Goal: Transaction & Acquisition: Subscribe to service/newsletter

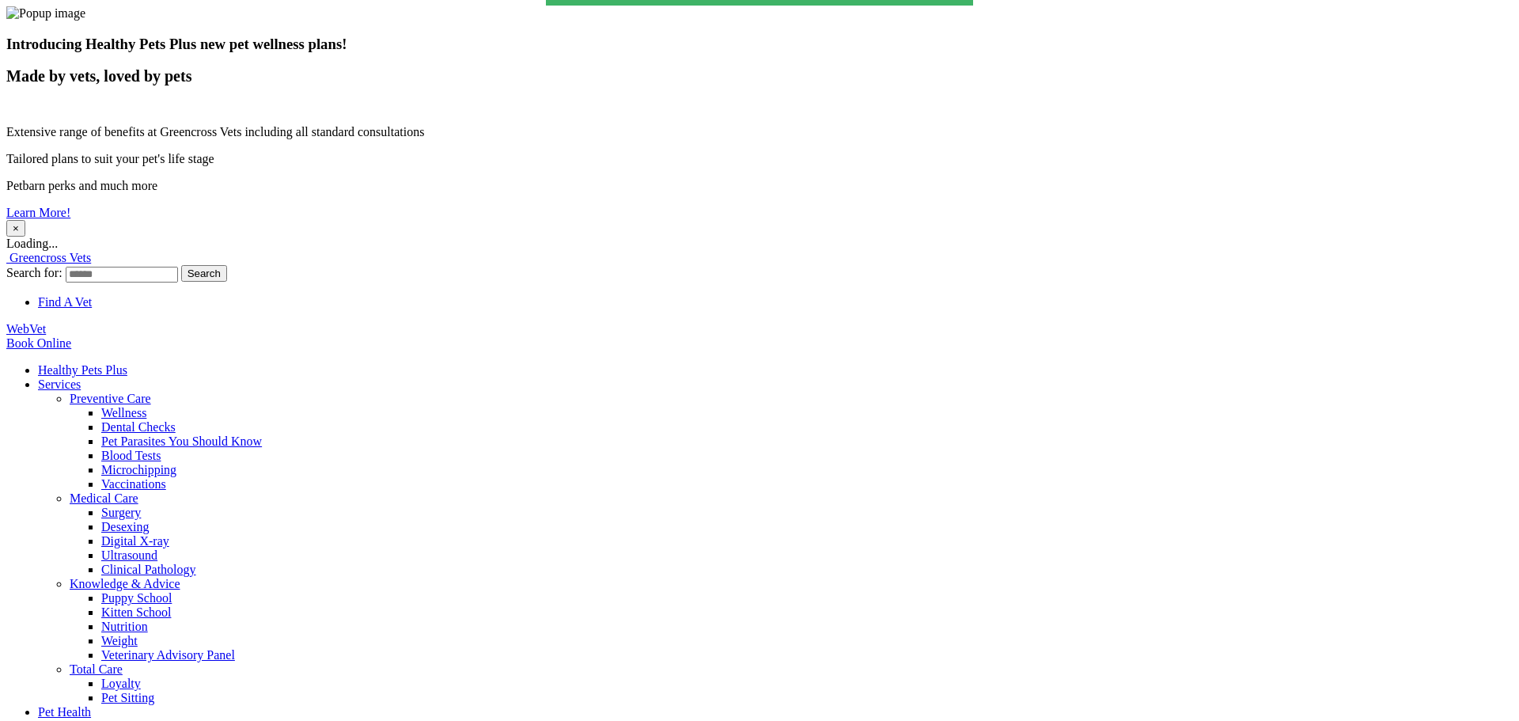
click at [25, 220] on button "×" at bounding box center [15, 228] width 19 height 17
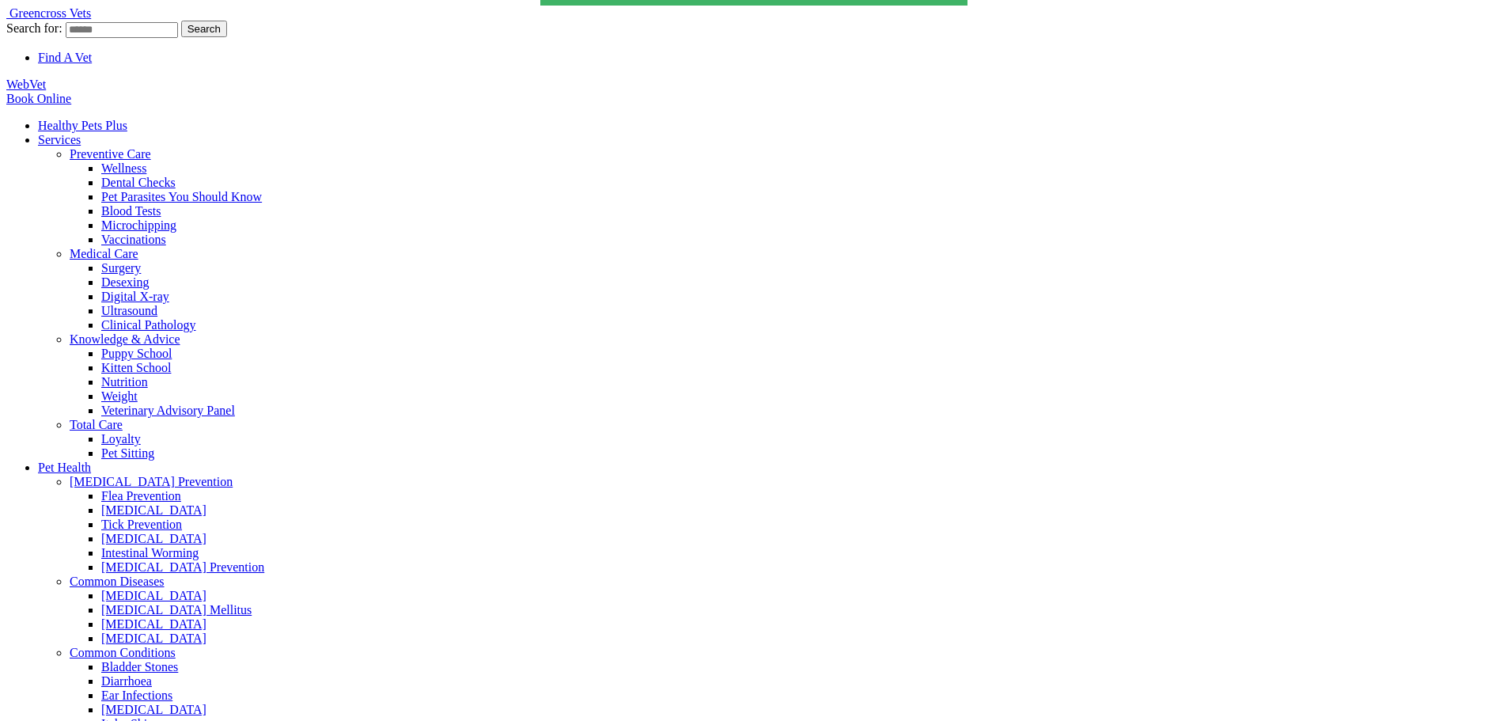
click at [127, 119] on link "Healthy Pets Plus" at bounding box center [82, 125] width 89 height 13
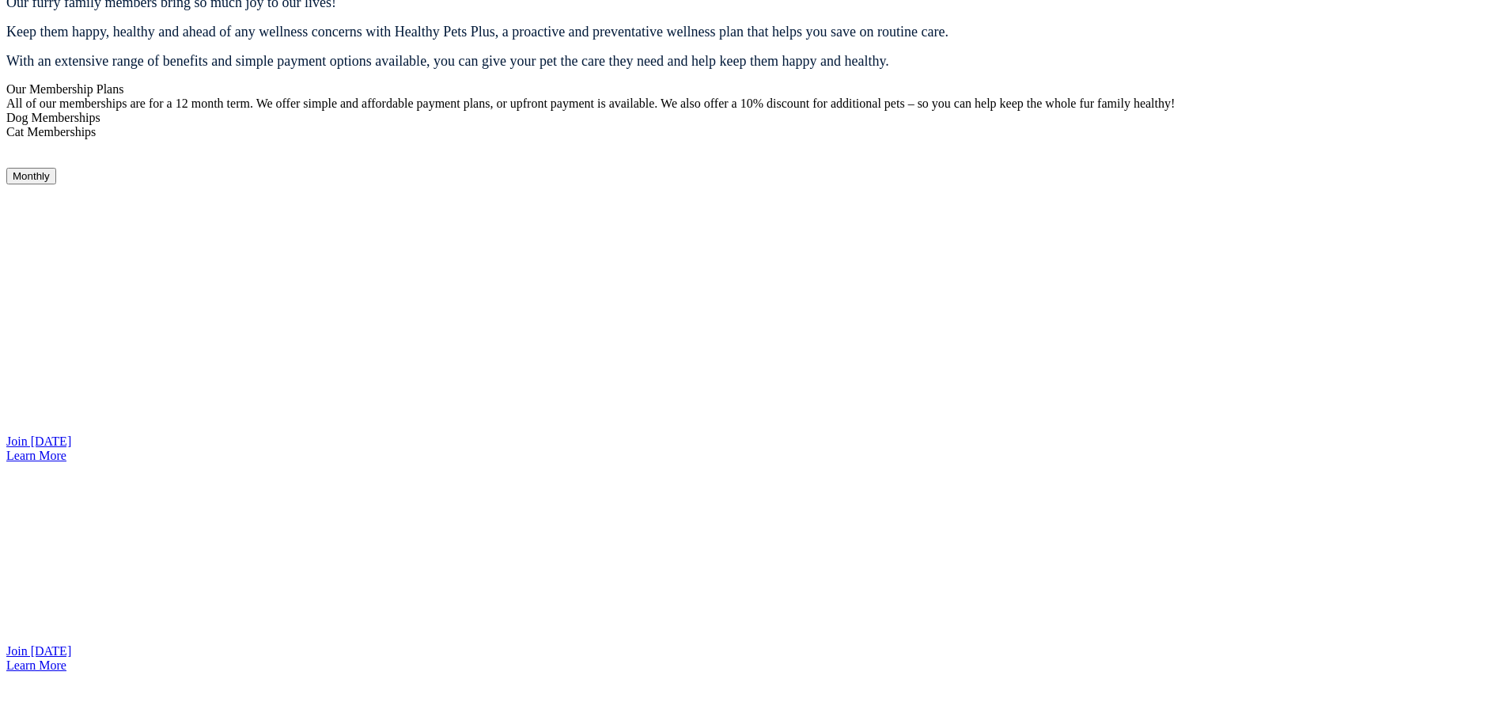
scroll to position [1248, 0]
click at [71, 643] on link "Join Today" at bounding box center [38, 649] width 65 height 13
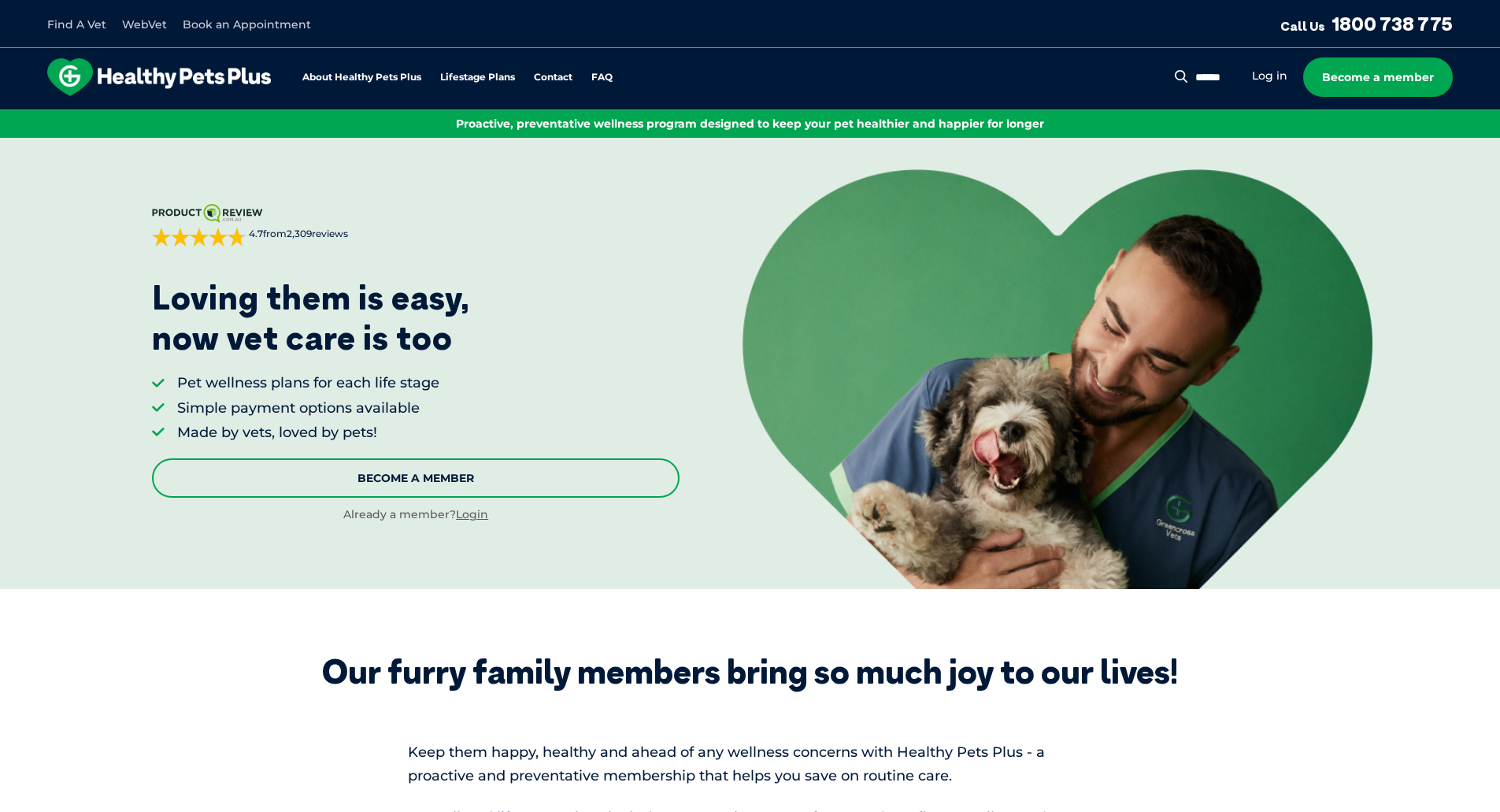
click at [388, 471] on link "Become A Member" at bounding box center [416, 478] width 528 height 40
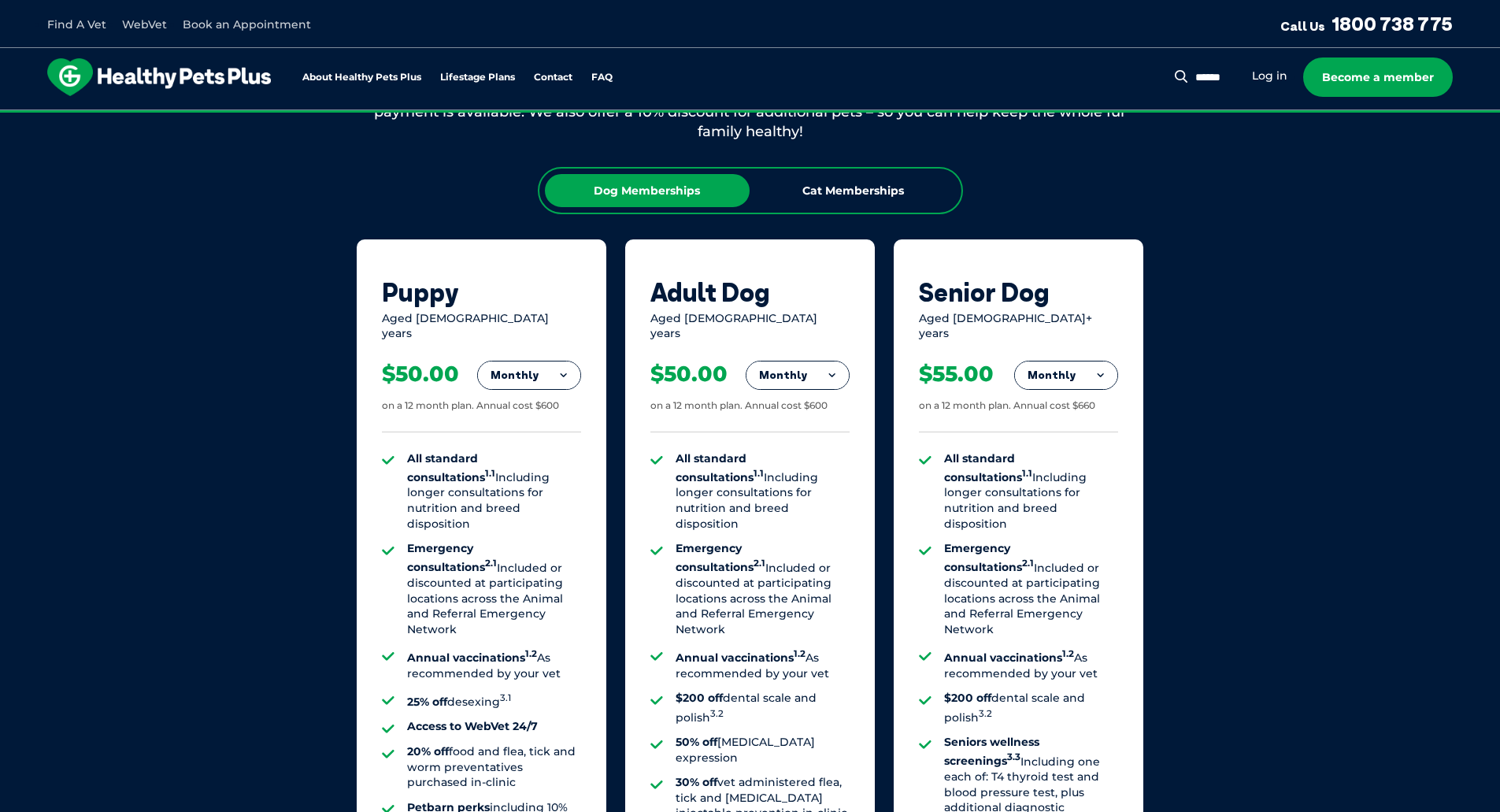
scroll to position [1139, 0]
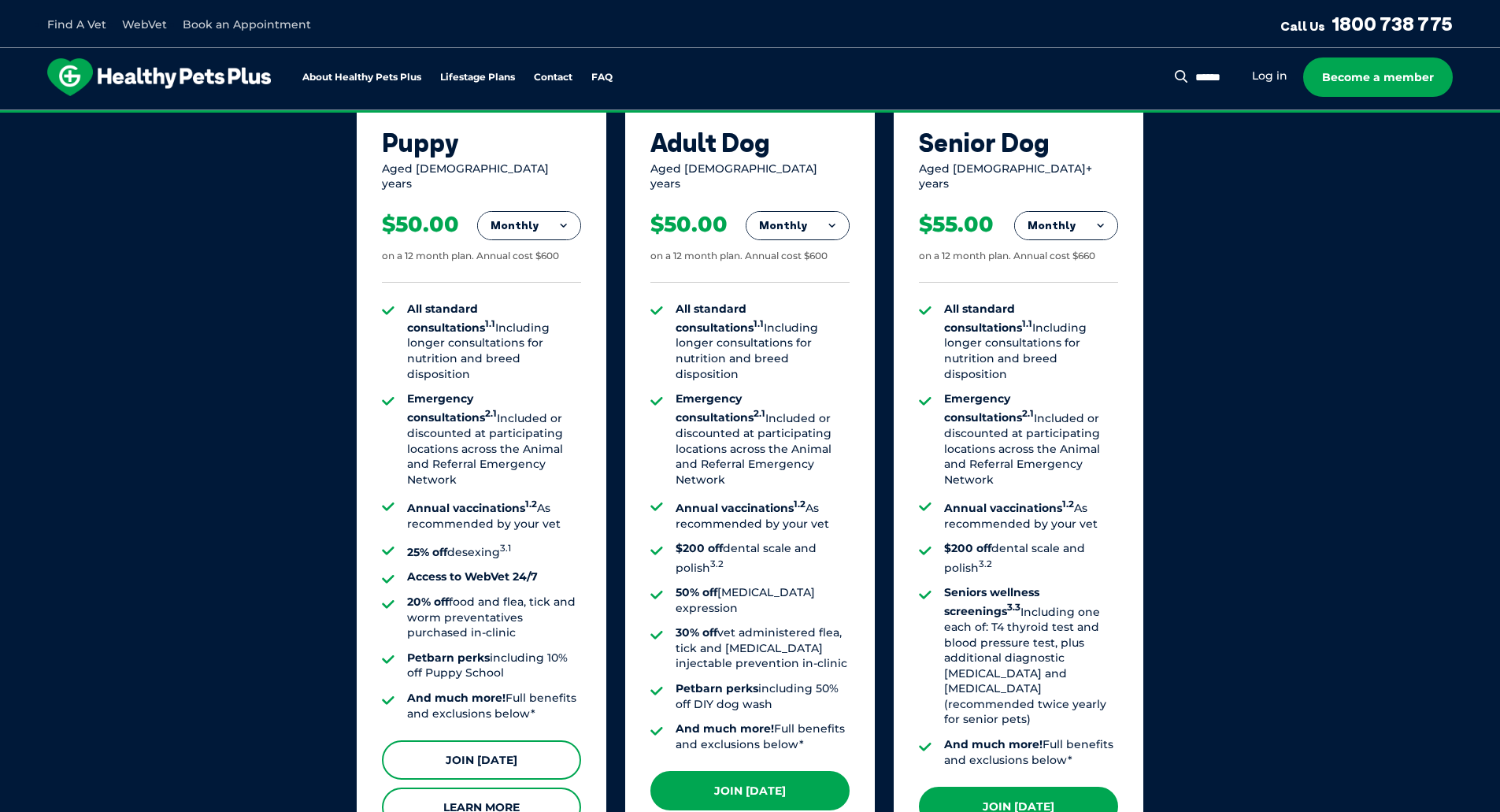
click at [495, 740] on link "Join Today" at bounding box center [482, 760] width 199 height 40
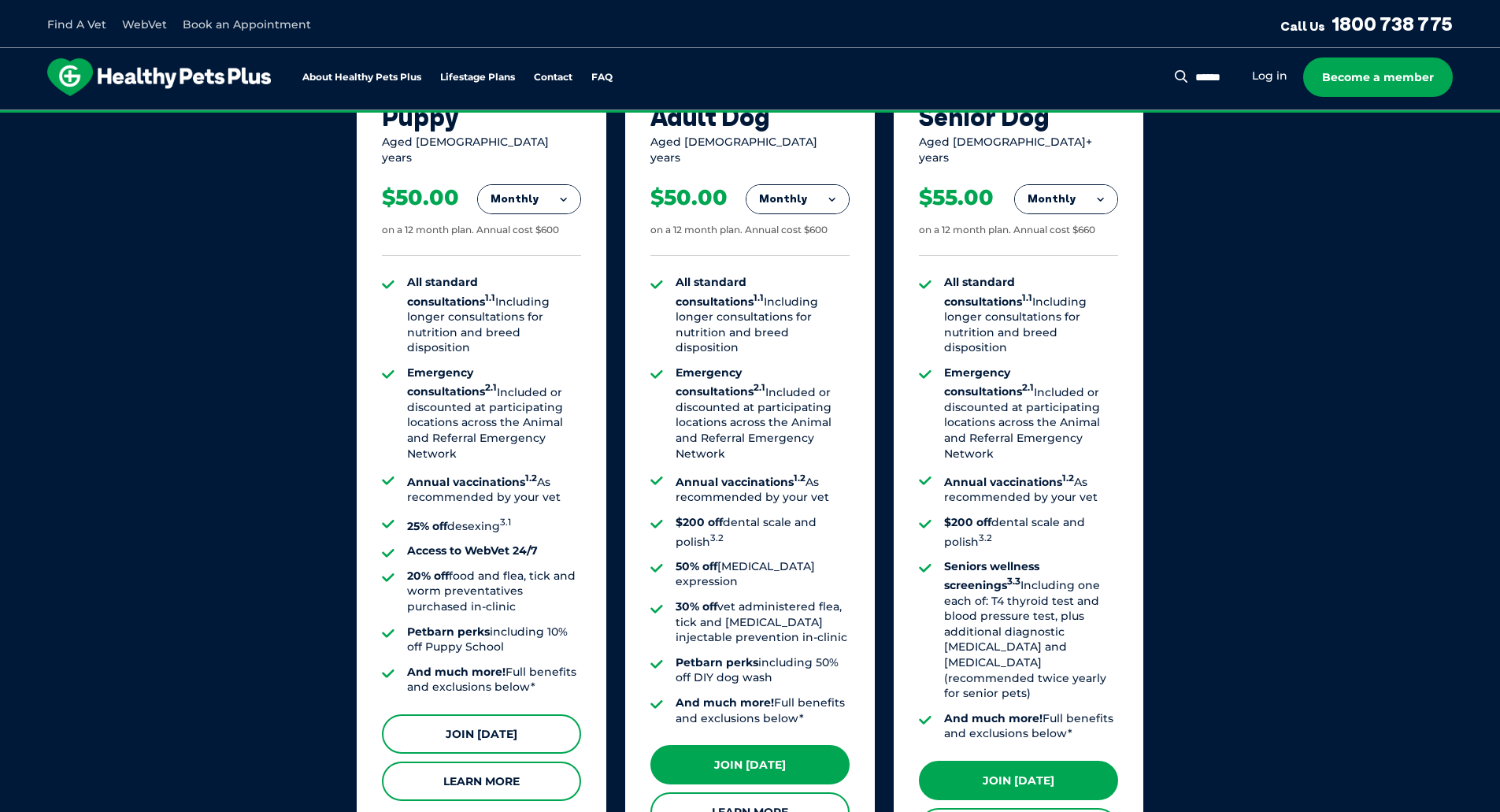
scroll to position [1114, 0]
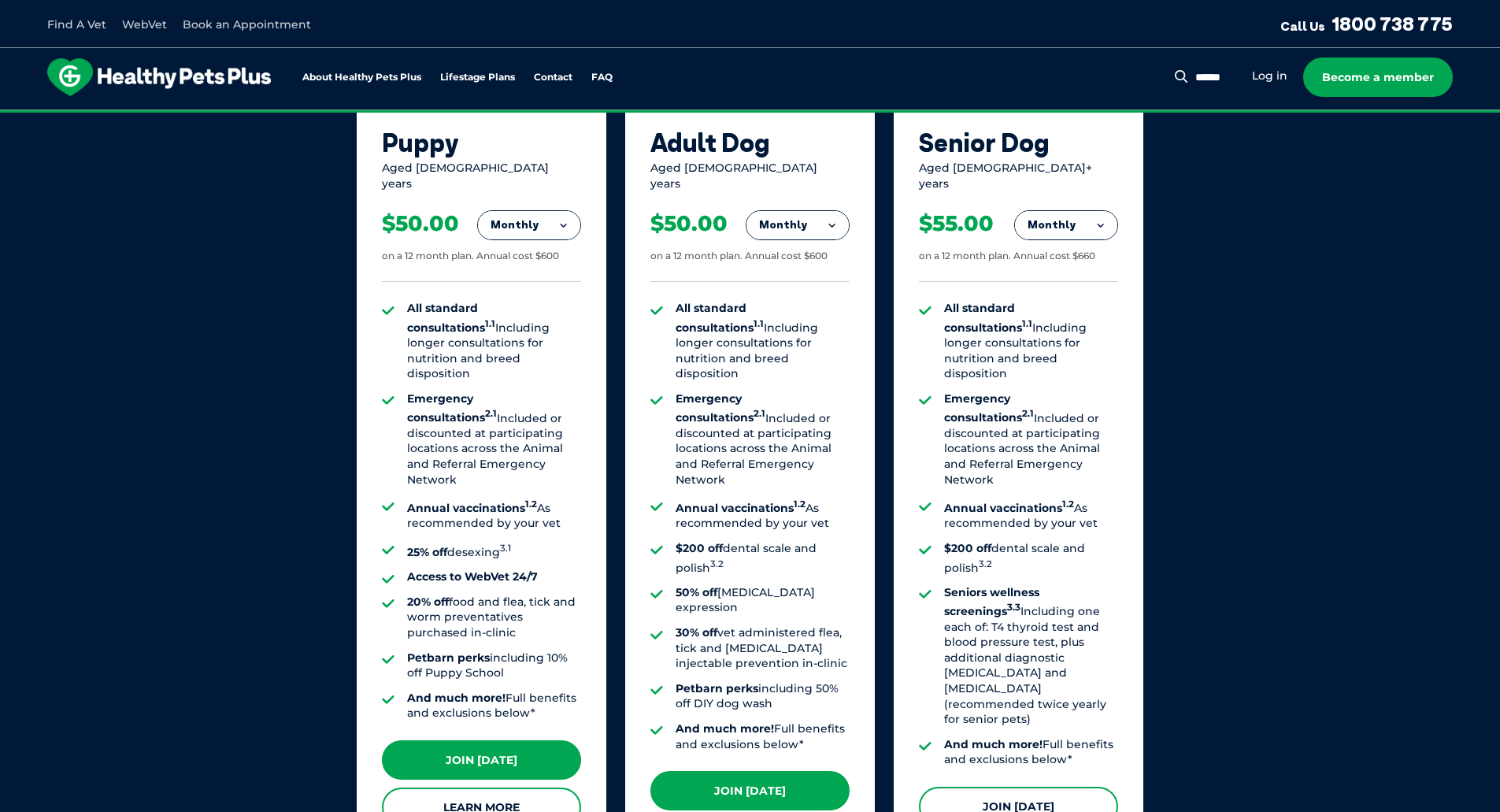
click at [1020, 786] on link "Join [DATE]" at bounding box center [1018, 806] width 199 height 40
click at [740, 771] on link "Join [DATE]" at bounding box center [750, 791] width 199 height 40
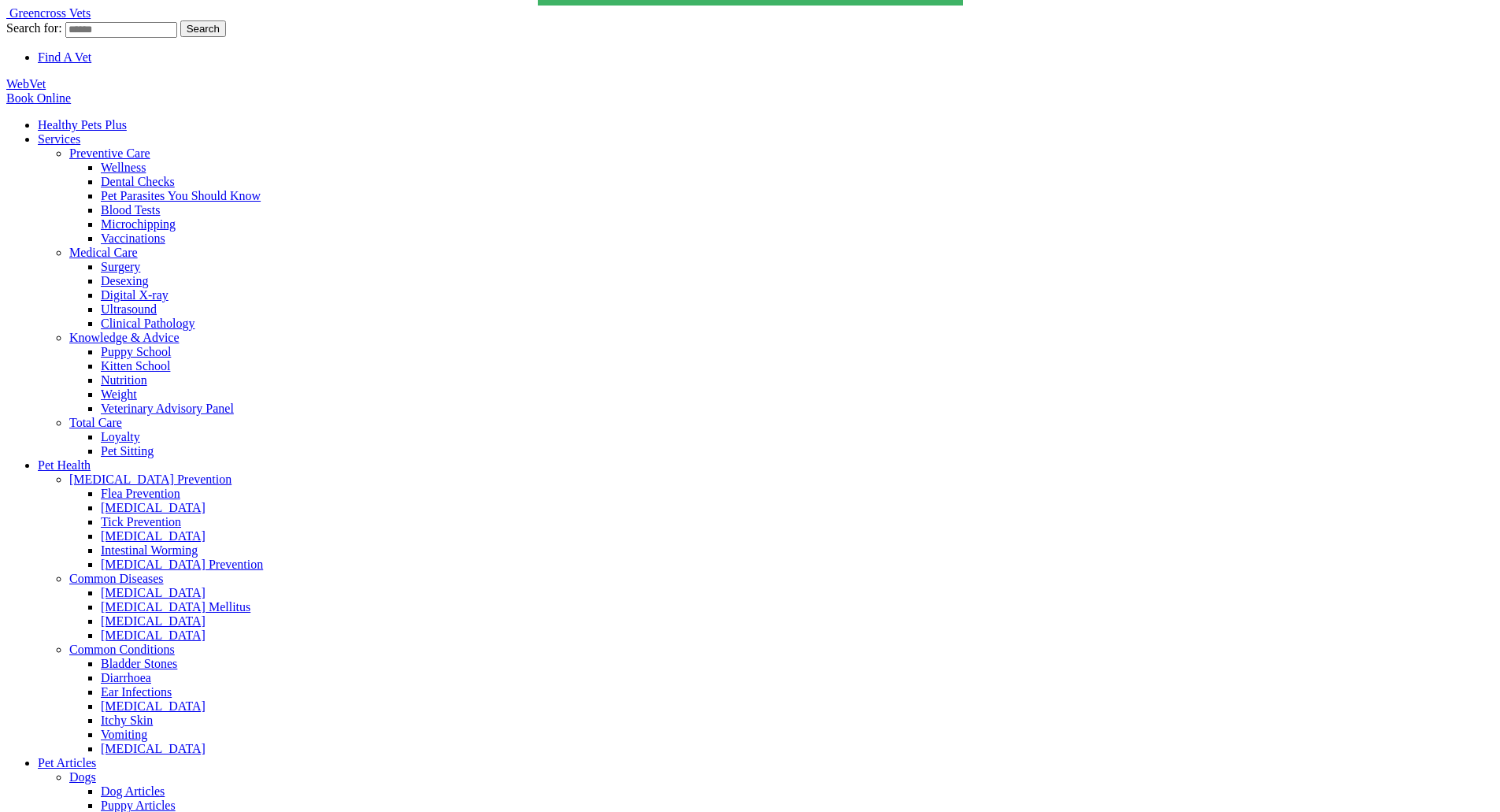
click at [126, 118] on link "Healthy Pets Plus" at bounding box center [82, 124] width 89 height 13
